Goal: Find specific page/section: Find specific page/section

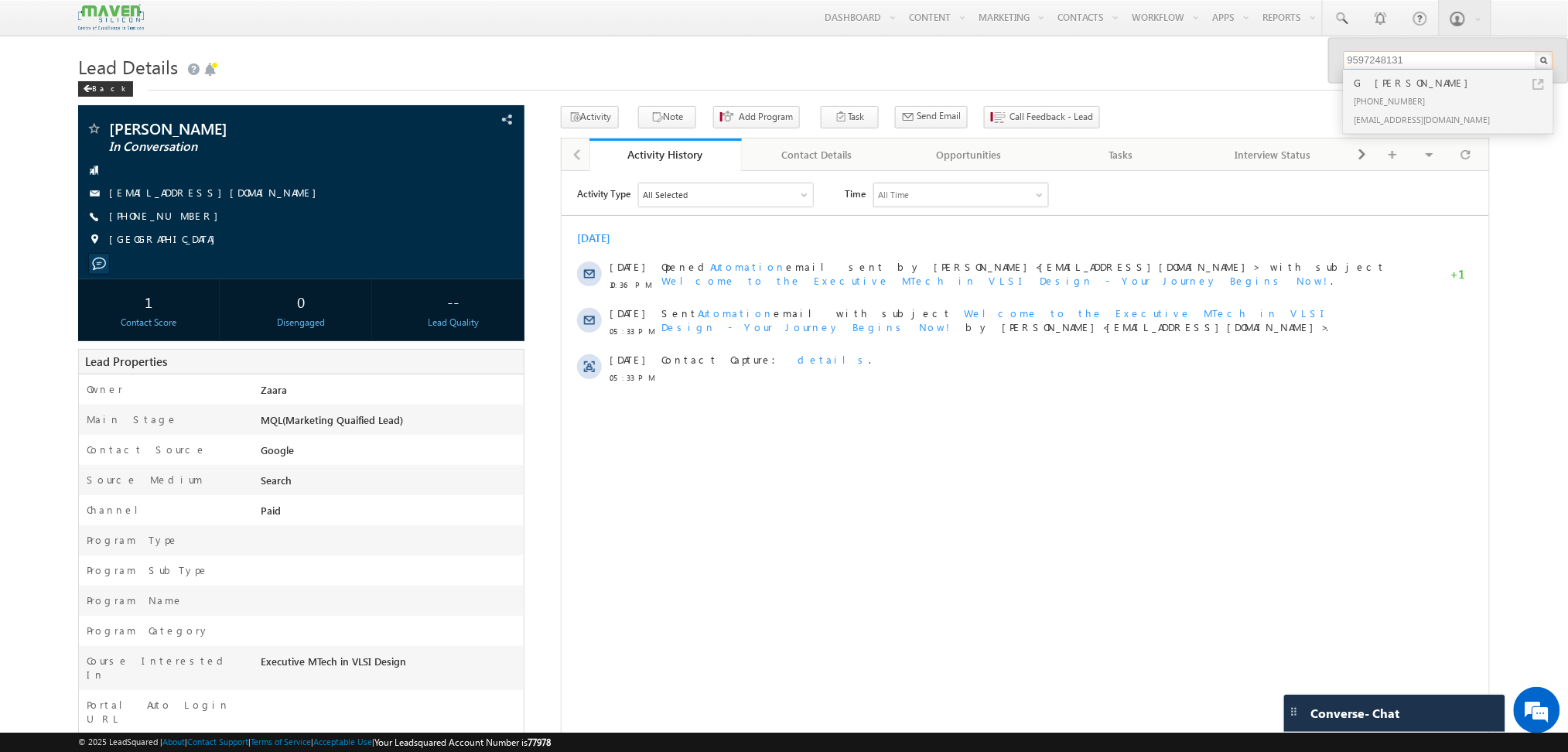
click at [1393, 65] on input "9597248131" at bounding box center [1448, 60] width 210 height 19
click at [1092, 91] on div "Back" at bounding box center [784, 85] width 1411 height 10
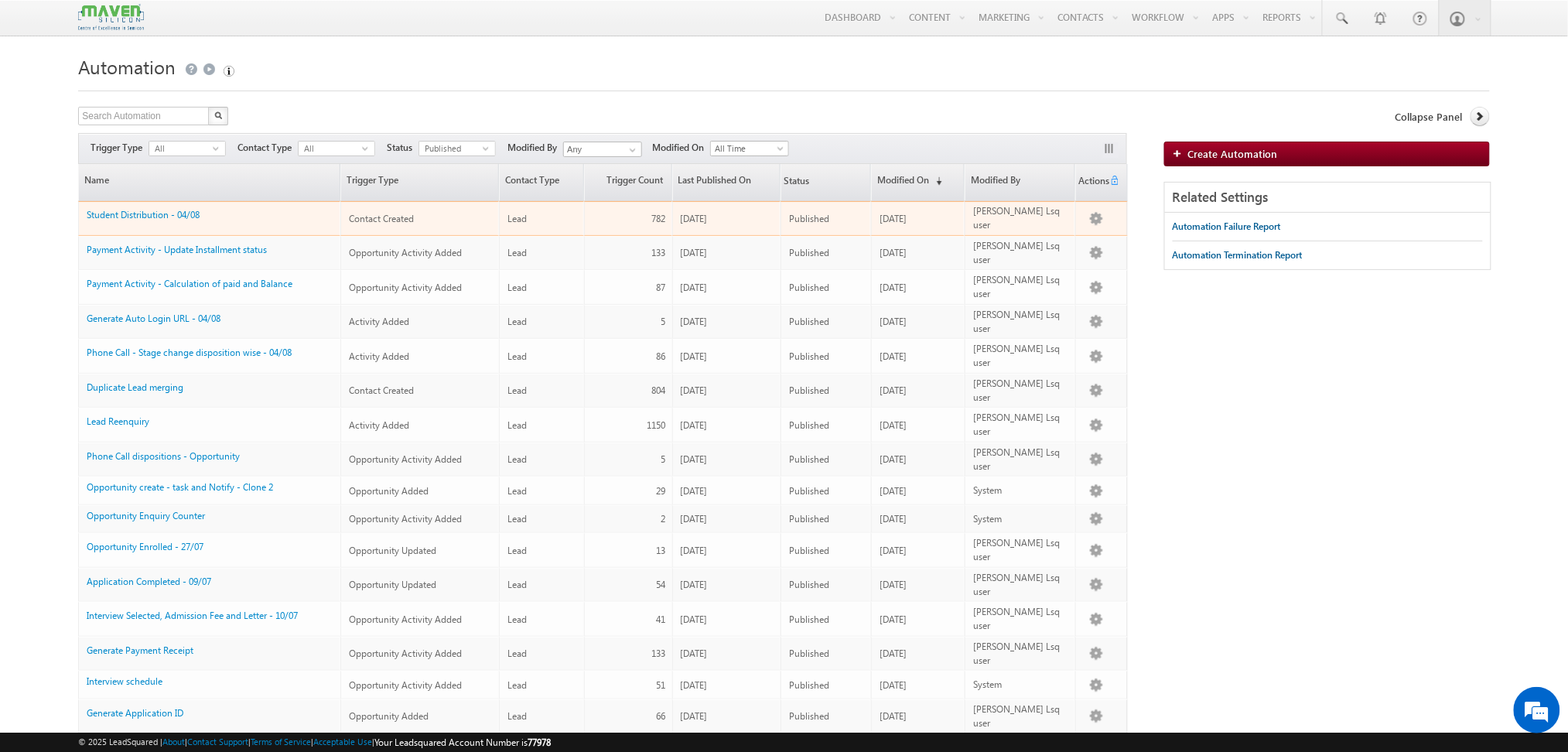
scroll to position [49, 0]
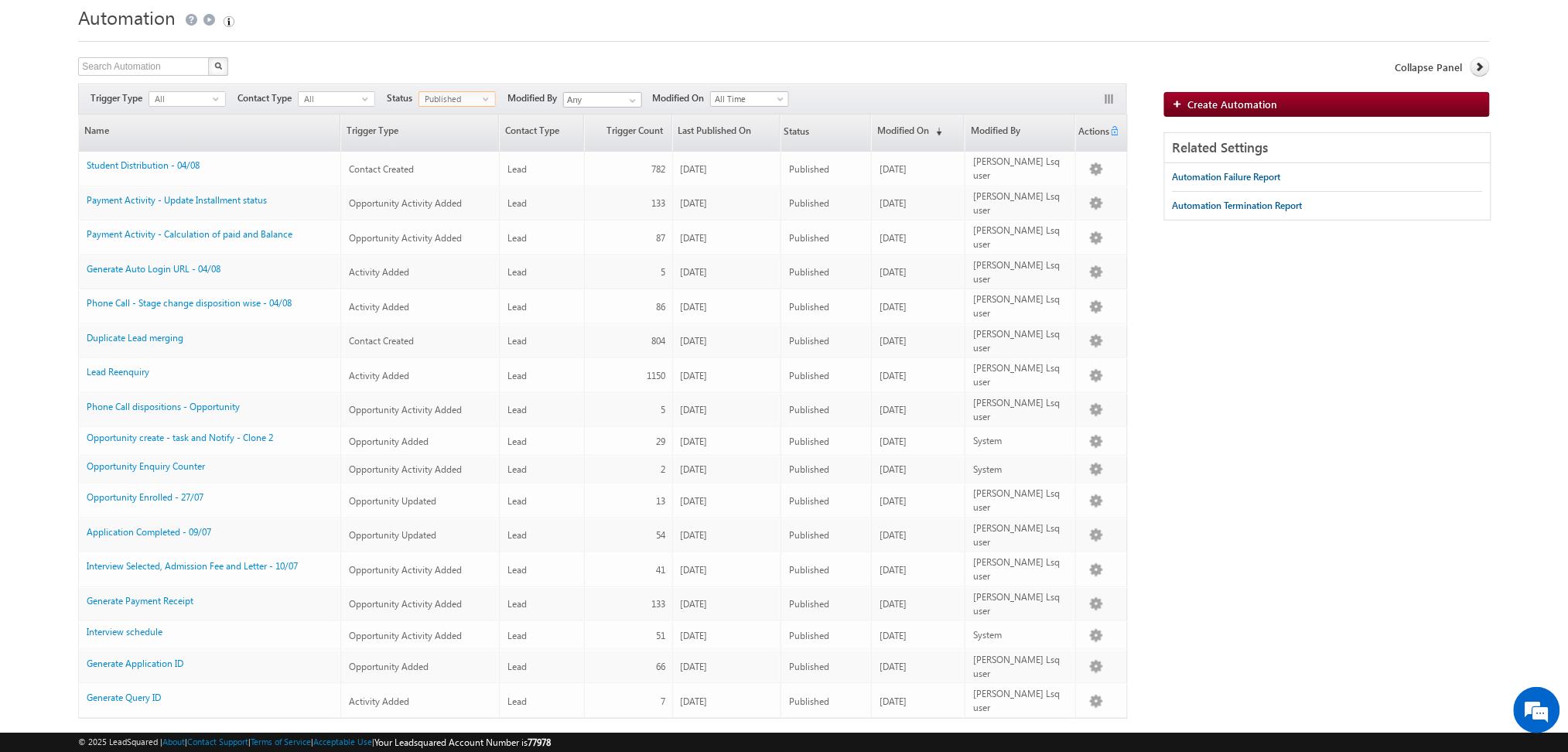
click at [460, 99] on span "Published" at bounding box center [451, 99] width 64 height 14
click at [441, 135] on li "Draft" at bounding box center [459, 133] width 76 height 16
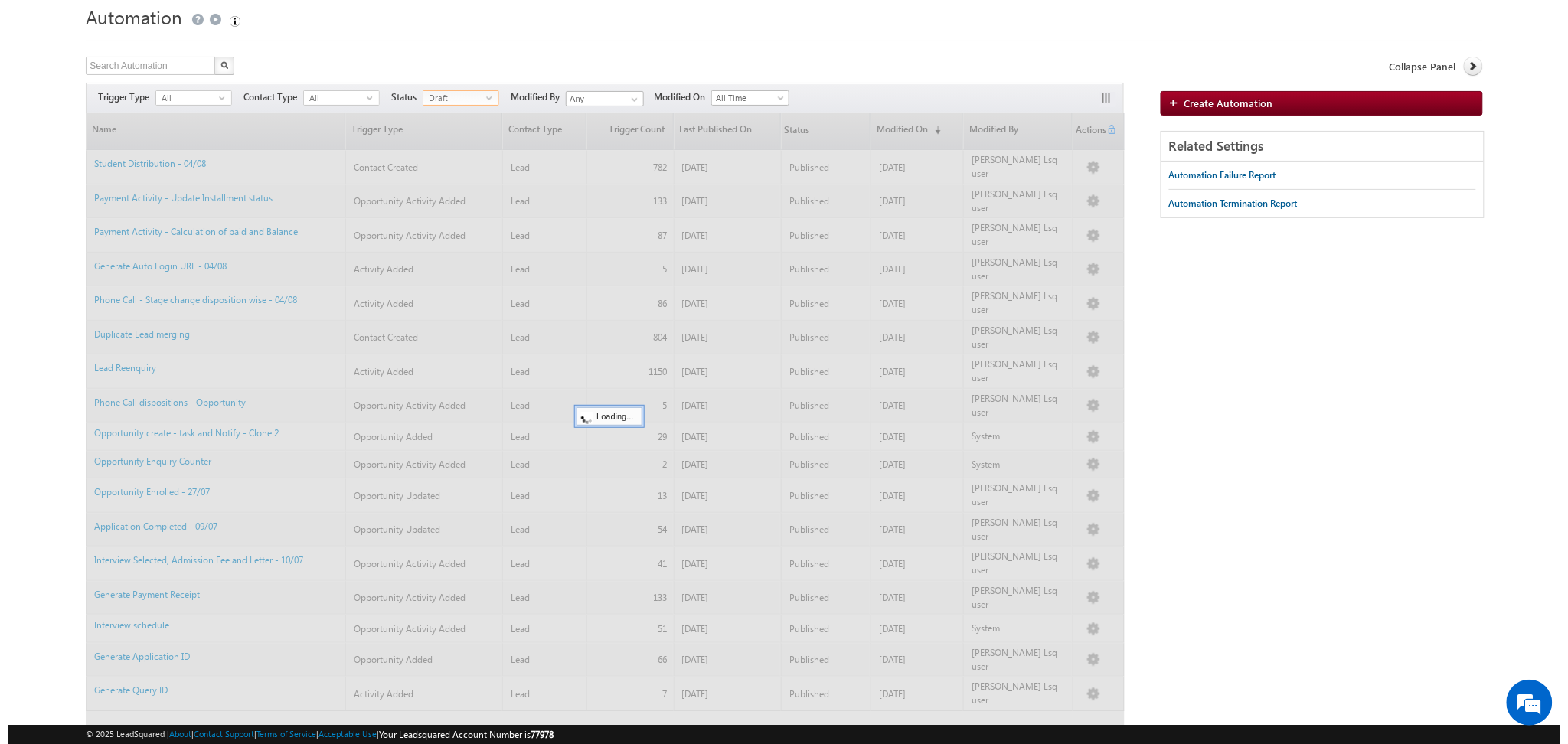
scroll to position [0, 0]
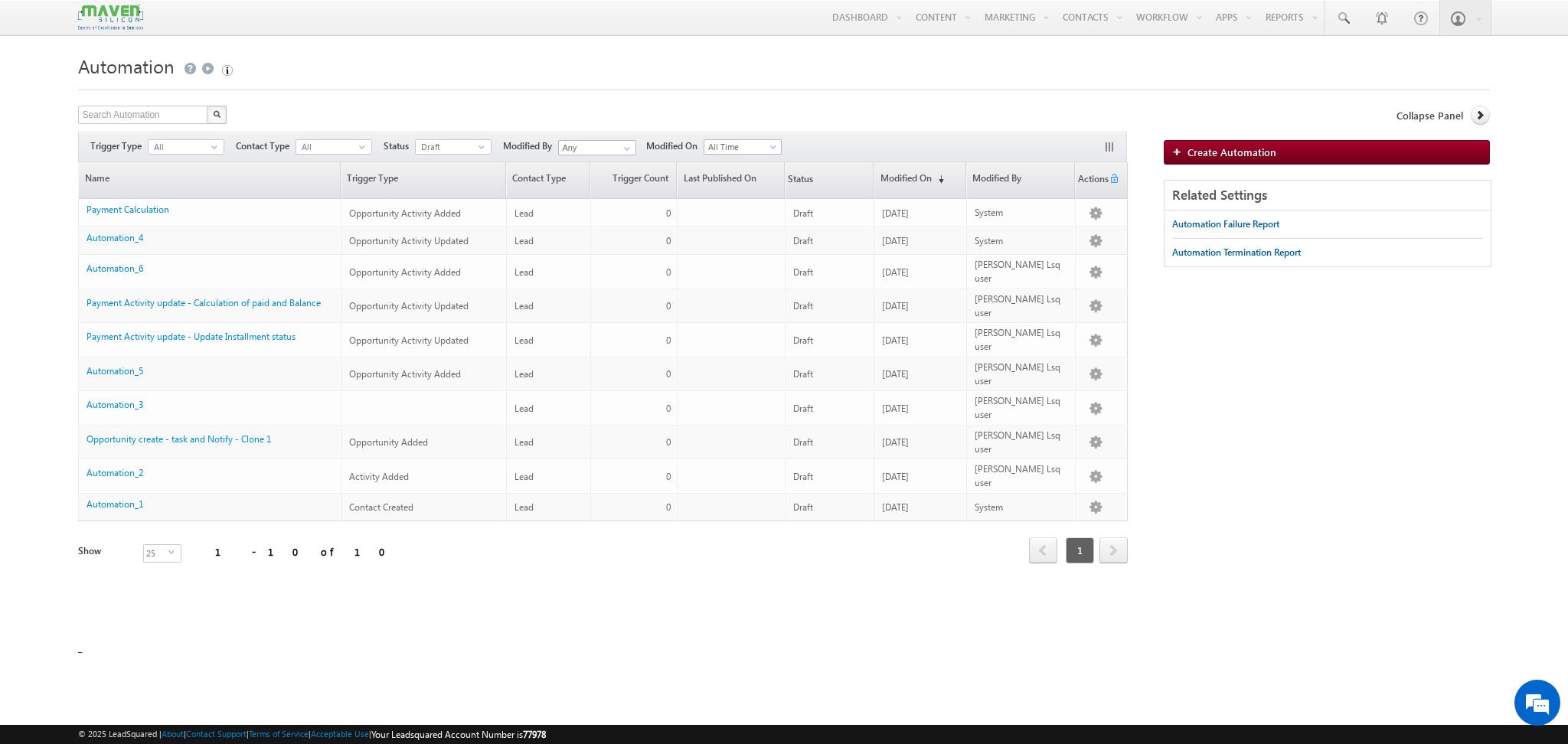
click at [977, 650] on html "Menu Namrata Lsq user priti shran it202 1@gma il.co m" at bounding box center [784, 346] width 1568 height 692
